Goal: Task Accomplishment & Management: Complete application form

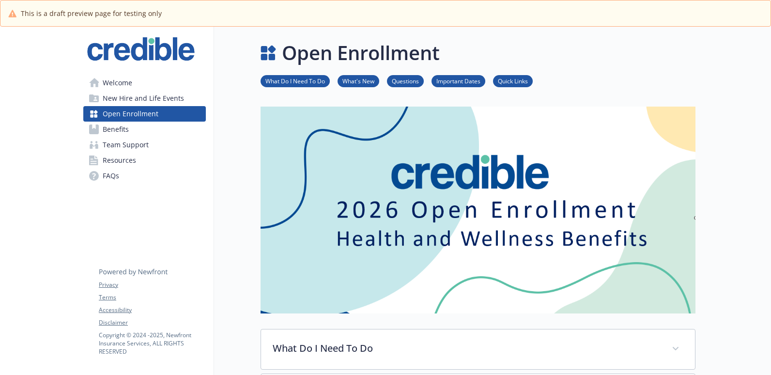
drag, startPoint x: 281, startPoint y: 0, endPoint x: 118, endPoint y: 148, distance: 220.0
